Goal: Find specific page/section: Find specific page/section

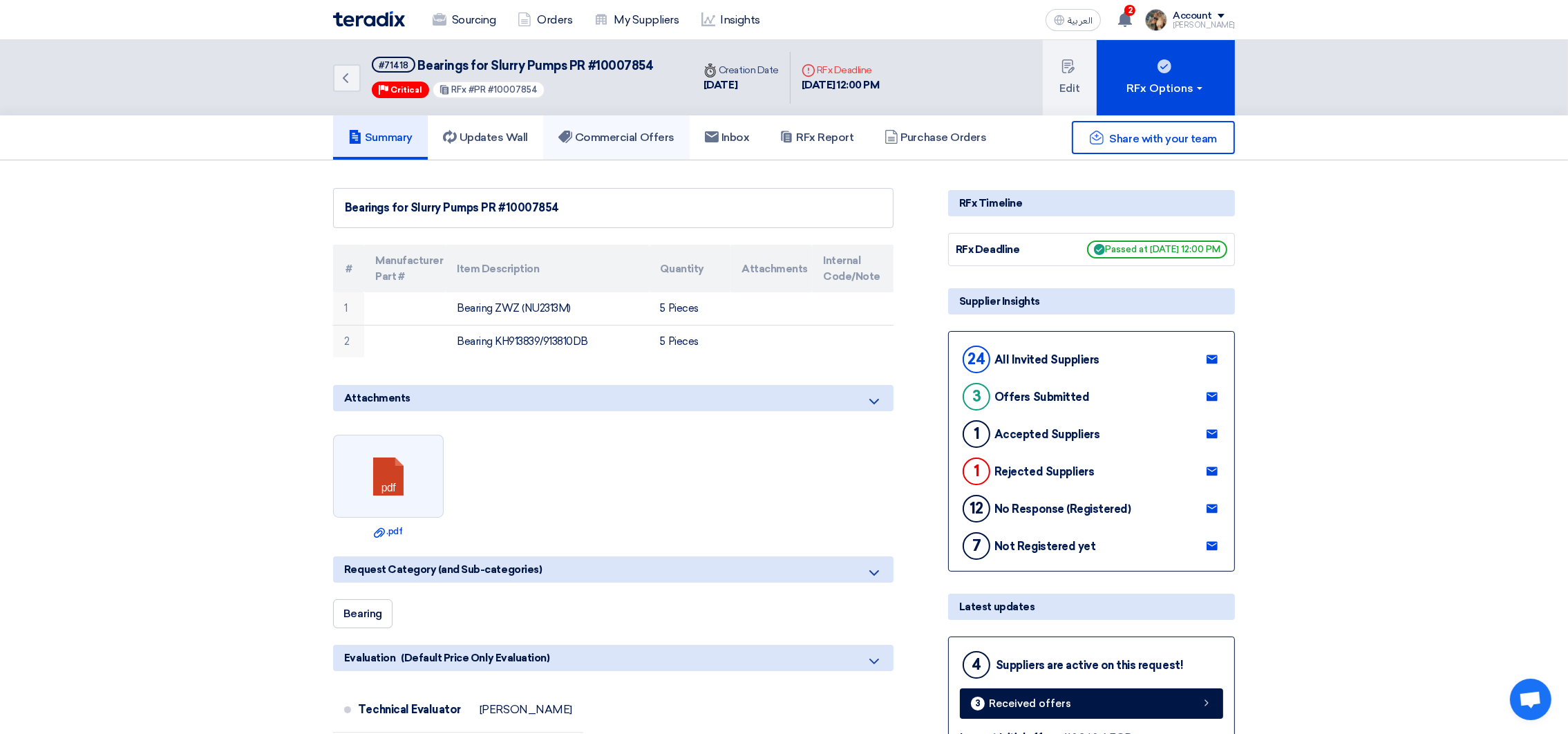
click at [599, 126] on link "Commercial Offers" at bounding box center [617, 138] width 147 height 45
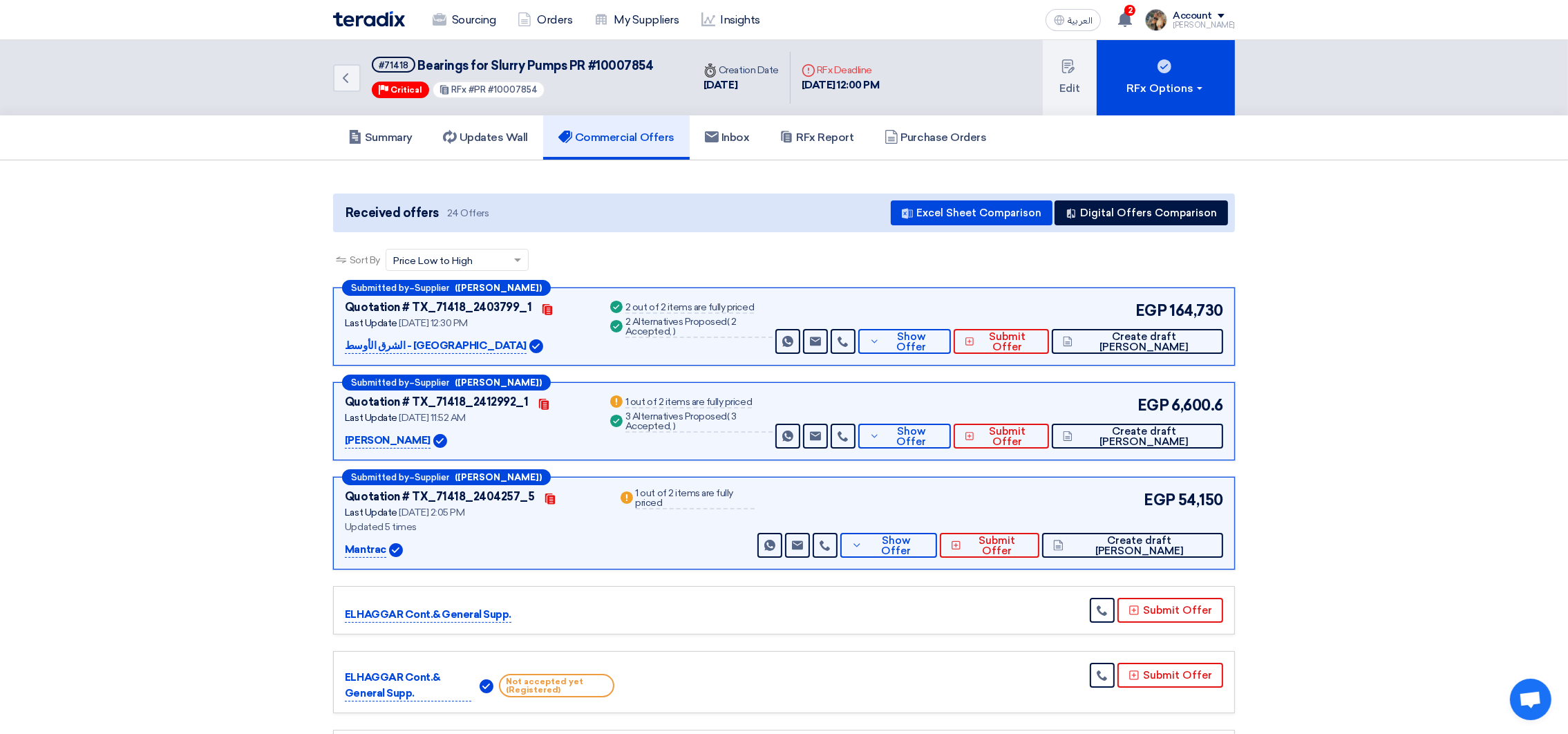
click at [367, 546] on p "Mantrac" at bounding box center [366, 550] width 42 height 17
click at [393, 18] on img at bounding box center [369, 19] width 72 height 16
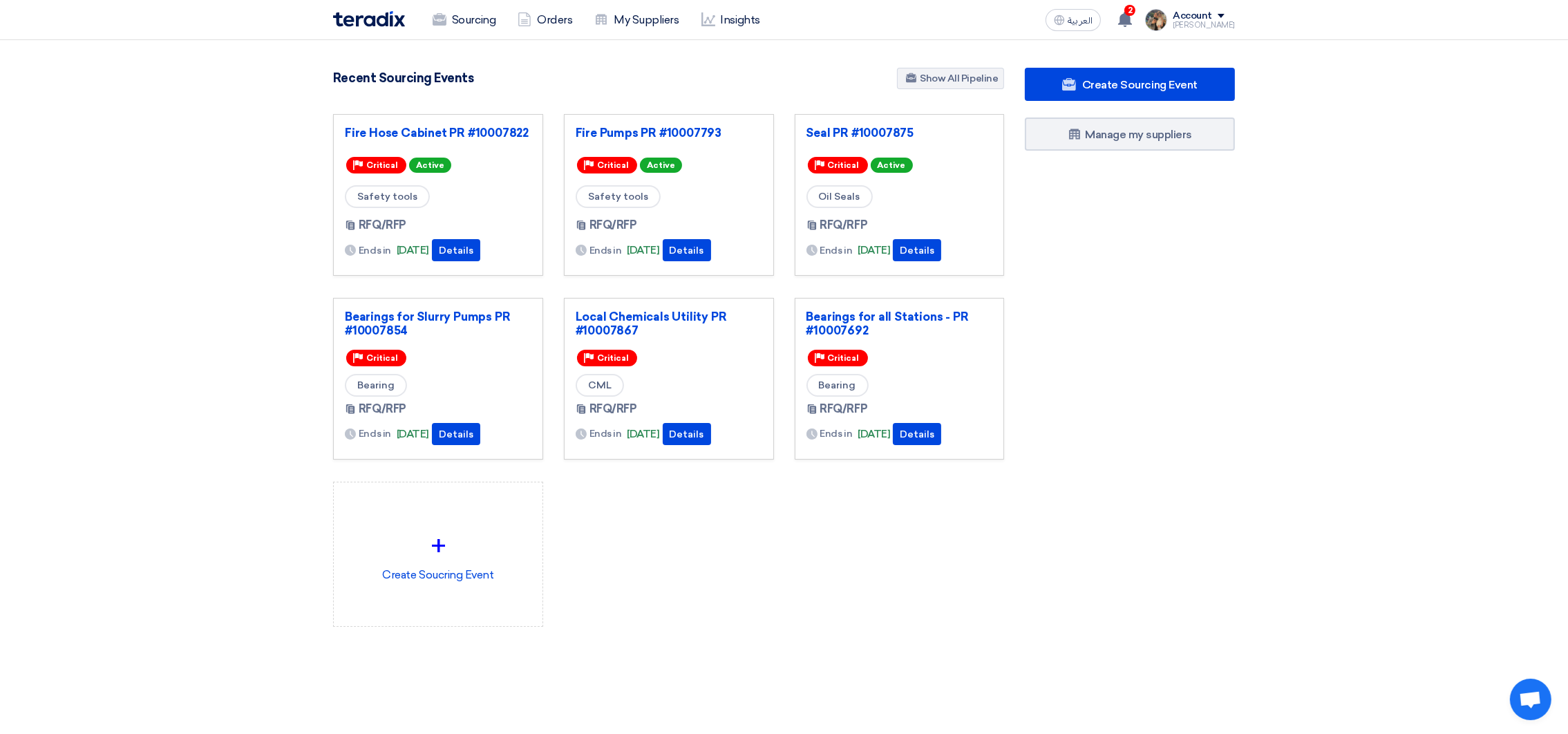
click at [696, 88] on div "Recent Sourcing Events Show All Pipeline" at bounding box center [668, 80] width 671 height 24
